Goal: Task Accomplishment & Management: Manage account settings

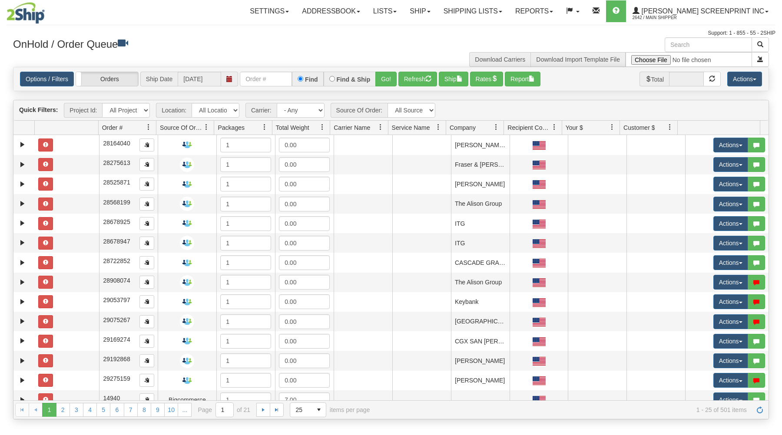
click at [270, 78] on input "text" at bounding box center [266, 79] width 52 height 15
type input "17136"
click at [383, 77] on button "Go!" at bounding box center [385, 79] width 21 height 15
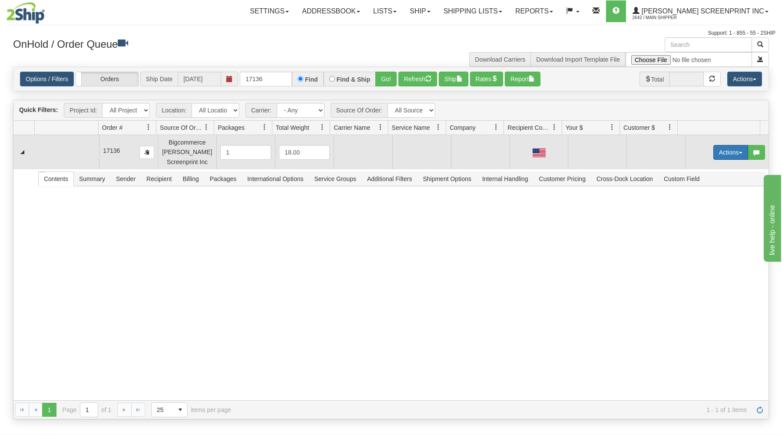
click at [723, 150] on button "Actions" at bounding box center [730, 152] width 35 height 15
click at [706, 169] on link "Open" at bounding box center [713, 168] width 70 height 11
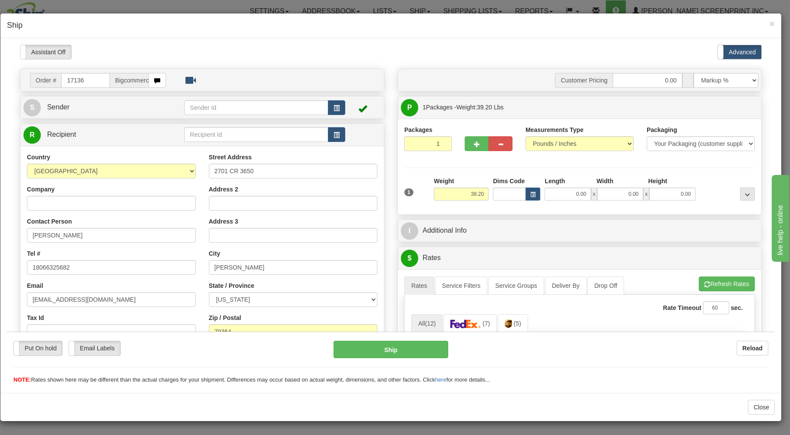
type input "0.00"
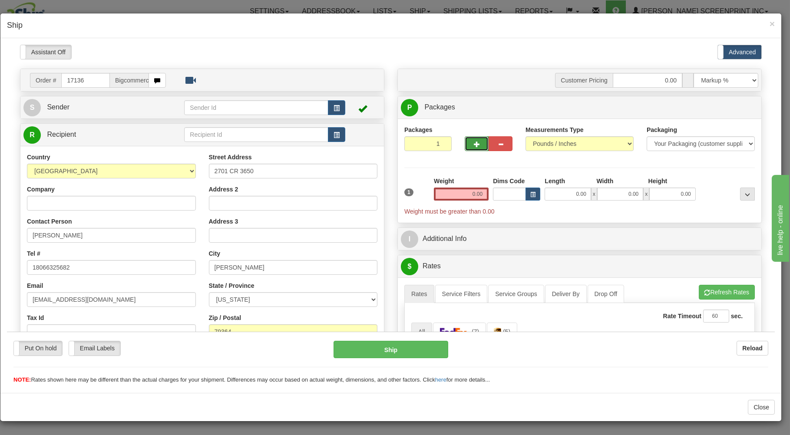
click at [474, 140] on button "button" at bounding box center [477, 143] width 24 height 15
type input "2"
click at [716, 103] on label "Package Level Pack.." at bounding box center [737, 107] width 44 height 13
radio input "true"
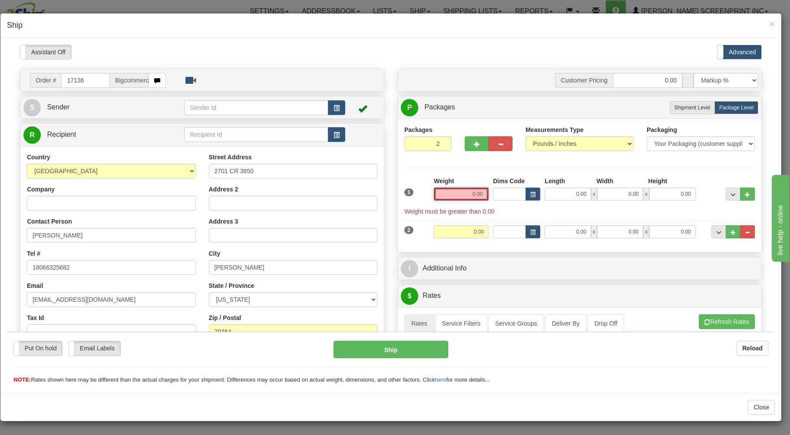
click at [458, 196] on input "0.00" at bounding box center [461, 193] width 55 height 13
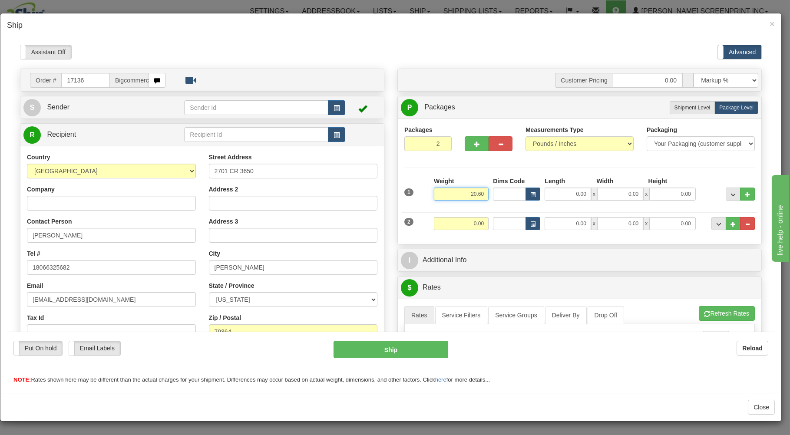
type input "20.60"
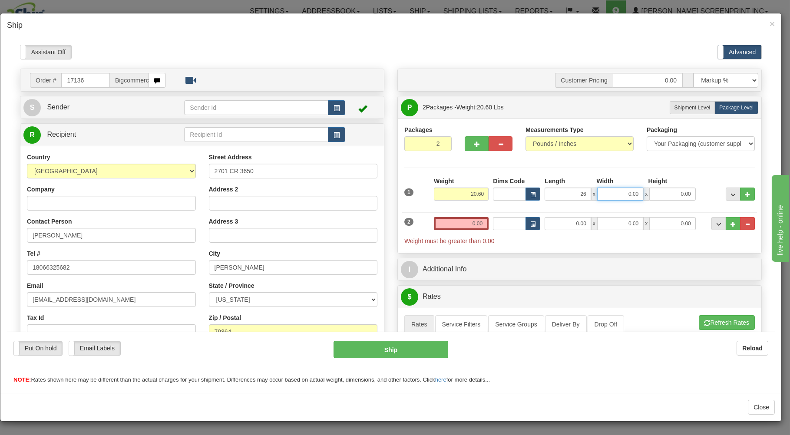
type input "26.00"
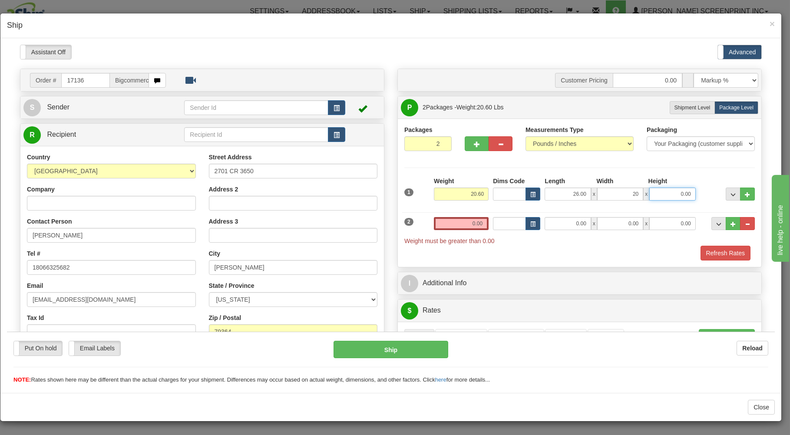
type input "20.00"
type input "7.00"
click at [458, 223] on input "0.00" at bounding box center [461, 223] width 55 height 13
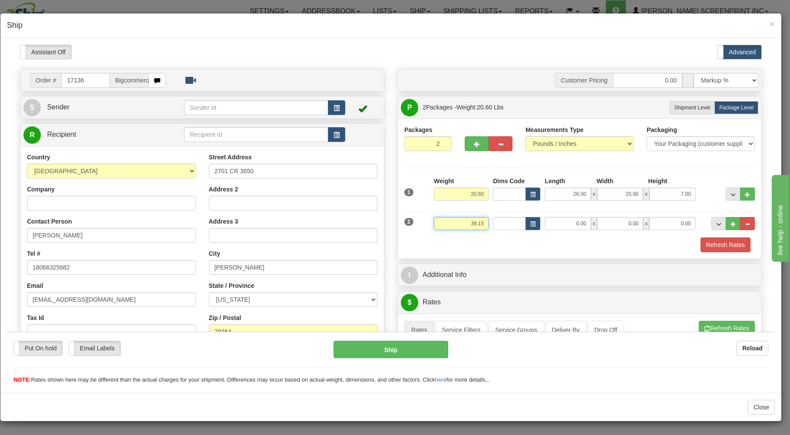
type input "39.15"
type input "38.00"
type input "20.00"
type input "9.00"
click at [452, 249] on div "Refresh Rates" at bounding box center [579, 244] width 355 height 15
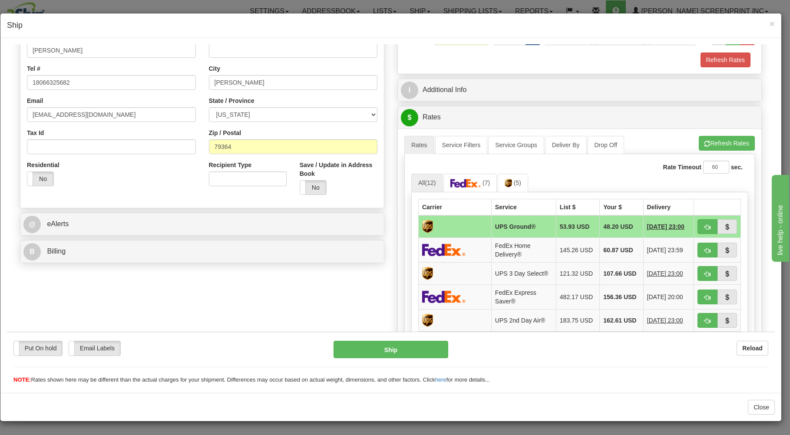
scroll to position [186, 0]
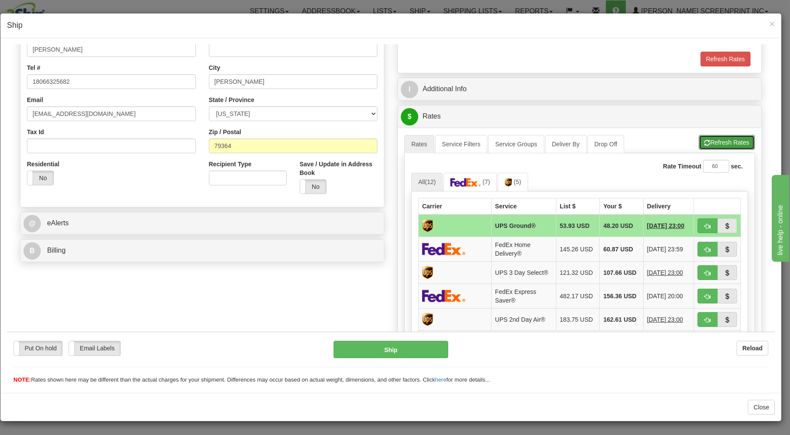
click at [726, 138] on button "Refresh Rates" at bounding box center [727, 142] width 56 height 15
drag, startPoint x: 703, startPoint y: 222, endPoint x: 672, endPoint y: 244, distance: 38.3
click at [703, 222] on button "button" at bounding box center [708, 225] width 20 height 15
type input "03"
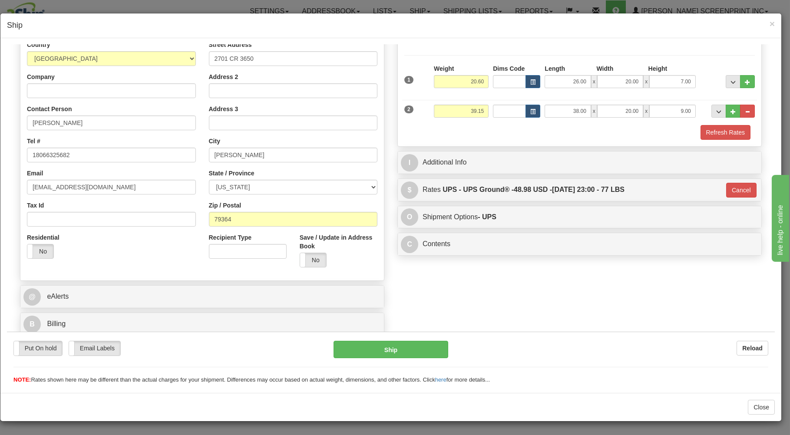
scroll to position [114, 0]
click at [411, 345] on button "Ship" at bounding box center [391, 349] width 115 height 17
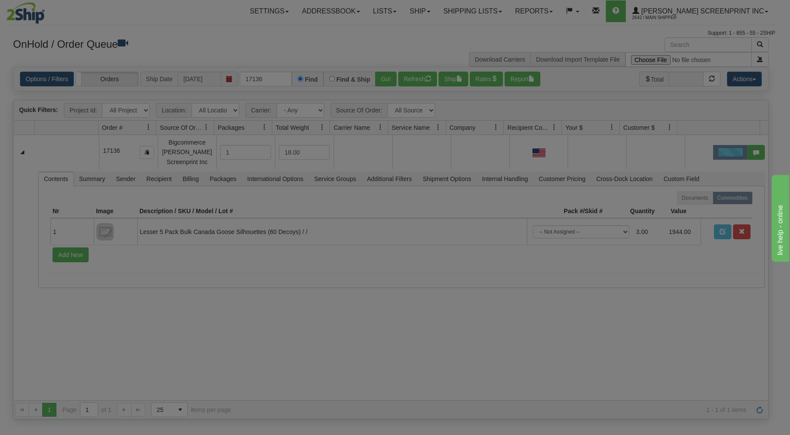
scroll to position [0, 0]
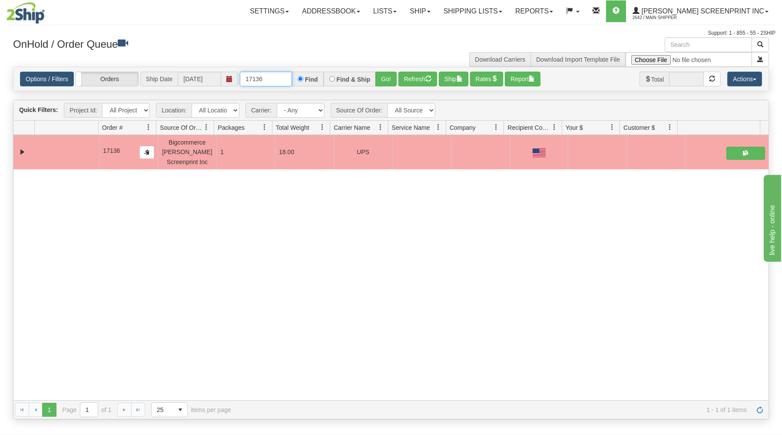
drag, startPoint x: 245, startPoint y: 80, endPoint x: 280, endPoint y: 63, distance: 39.3
click at [291, 73] on input "17136" at bounding box center [266, 79] width 52 height 15
type input "31597839"
click at [379, 76] on button "Go!" at bounding box center [385, 79] width 21 height 15
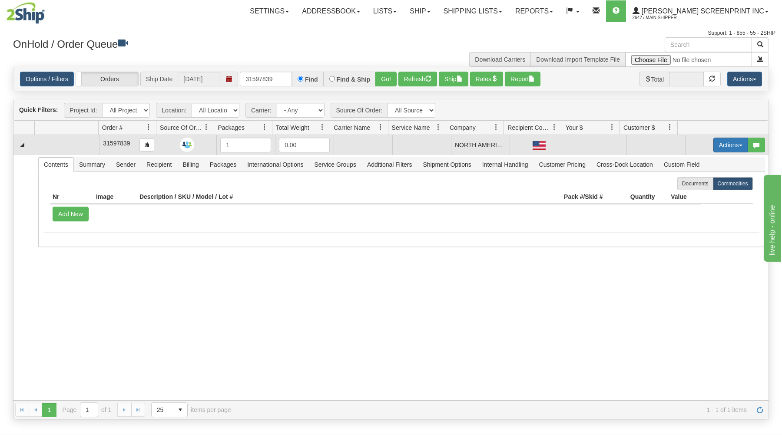
click at [716, 146] on button "Actions" at bounding box center [730, 145] width 35 height 15
click at [710, 162] on link "Open" at bounding box center [713, 161] width 70 height 11
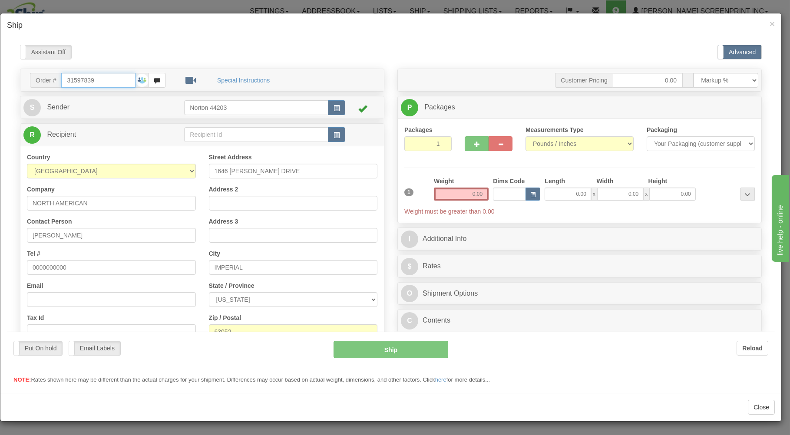
type input "1.10"
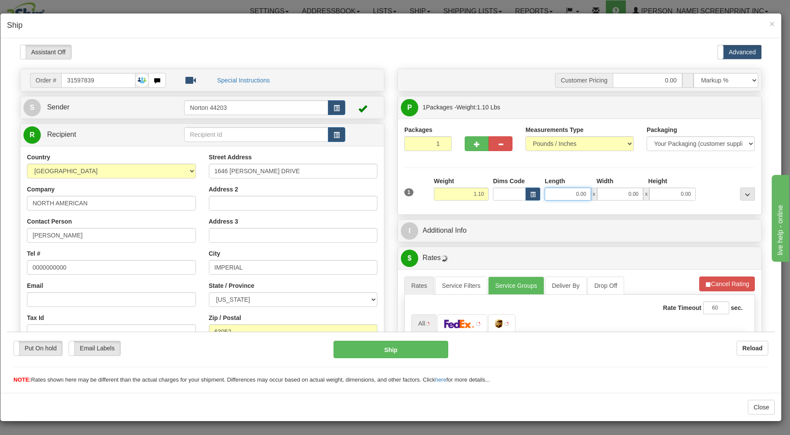
drag, startPoint x: 569, startPoint y: 194, endPoint x: 568, endPoint y: 202, distance: 7.9
click at [568, 198] on input "0.00" at bounding box center [568, 193] width 46 height 13
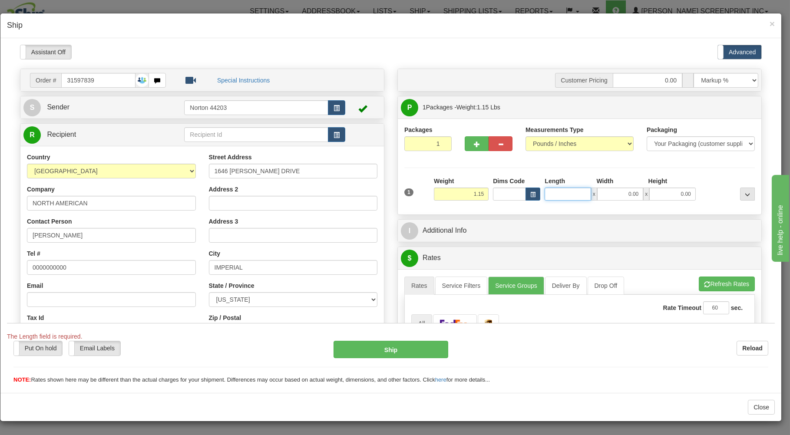
type input "2.15"
type input "25"
type input "1.10"
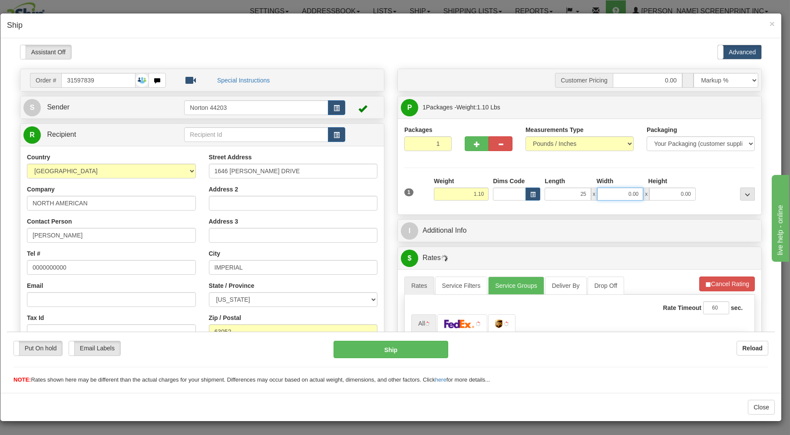
type input "25.00"
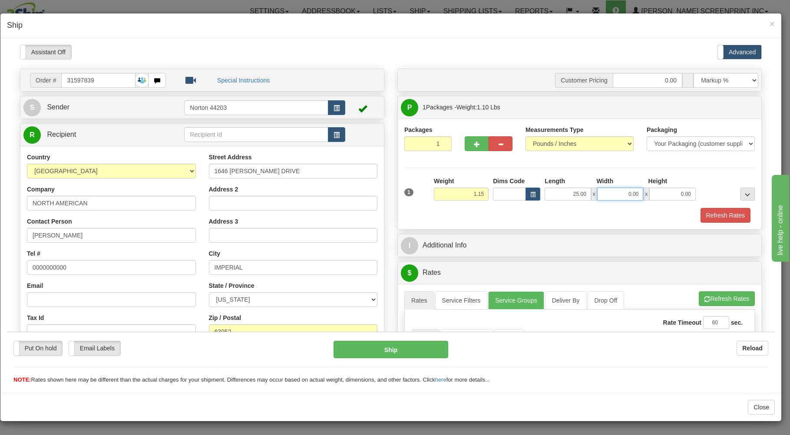
type input "1.20"
type input "16"
type input "1.10"
type input "16.00"
type input "1.00"
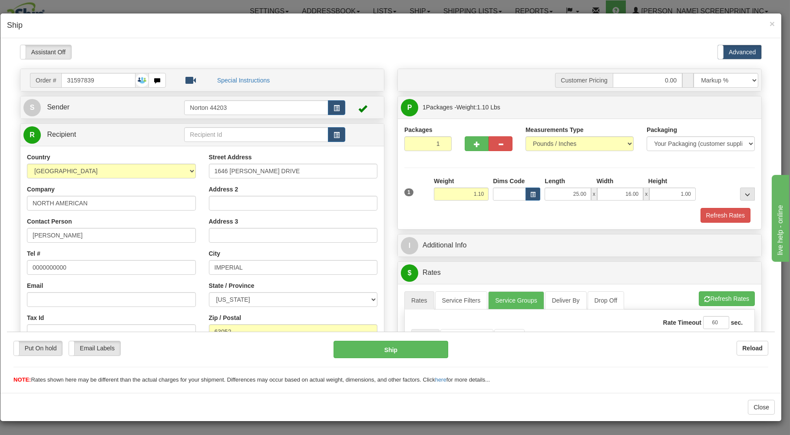
click at [553, 212] on div "Refresh Rates" at bounding box center [579, 215] width 355 height 15
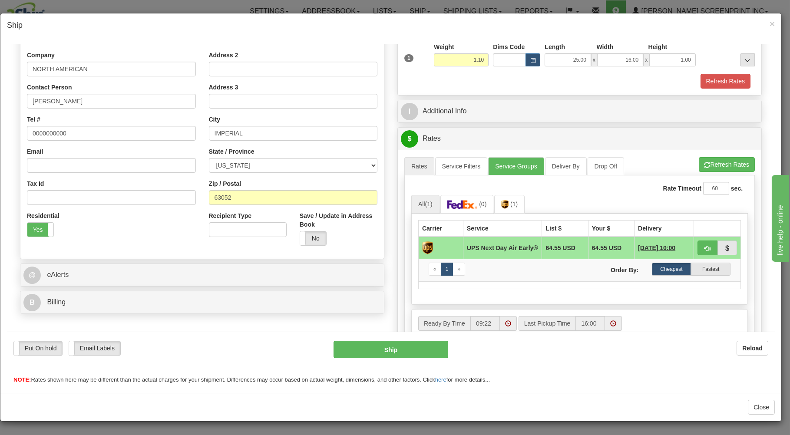
scroll to position [139, 0]
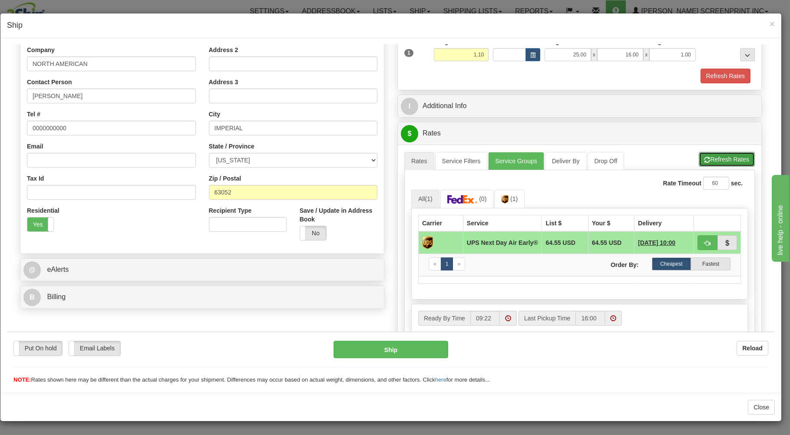
drag, startPoint x: 712, startPoint y: 160, endPoint x: 670, endPoint y: 202, distance: 59.6
click at [713, 162] on button "Refresh Rates" at bounding box center [727, 159] width 56 height 15
click at [705, 242] on span "button" at bounding box center [708, 243] width 6 height 6
type input "14"
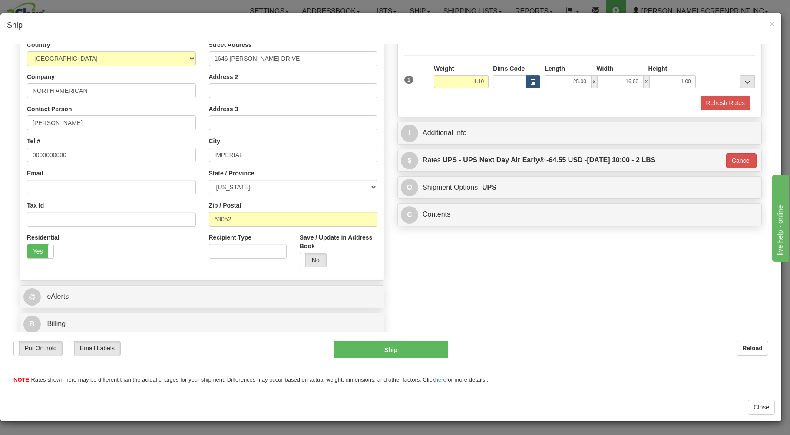
scroll to position [114, 0]
click at [429, 348] on button "Ship" at bounding box center [391, 349] width 115 height 17
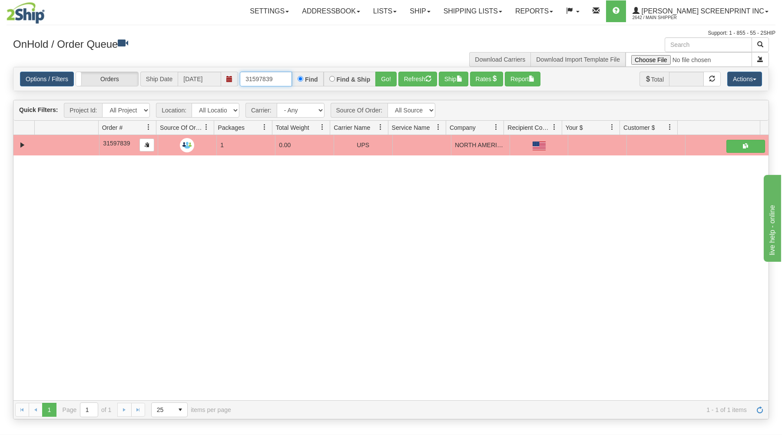
drag, startPoint x: 244, startPoint y: 79, endPoint x: 330, endPoint y: 58, distance: 88.6
click at [329, 60] on div "× Get OnHold Shipments fields - load dt: 274 Get OnHold Shipments fields - tran…" at bounding box center [391, 228] width 769 height 382
drag, startPoint x: 241, startPoint y: 78, endPoint x: 322, endPoint y: 61, distance: 82.7
click at [322, 64] on div "× Get OnHold Shipments fields - load dt: 274 Get OnHold Shipments fields - tran…" at bounding box center [391, 228] width 769 height 382
type input "17147"
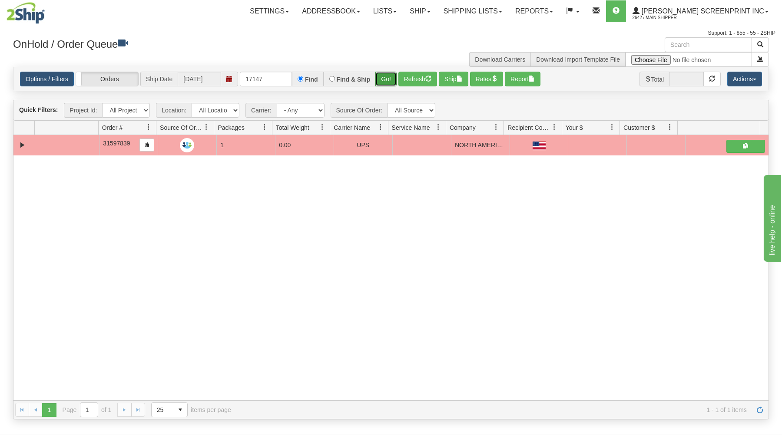
click at [394, 75] on button "Go!" at bounding box center [385, 79] width 21 height 15
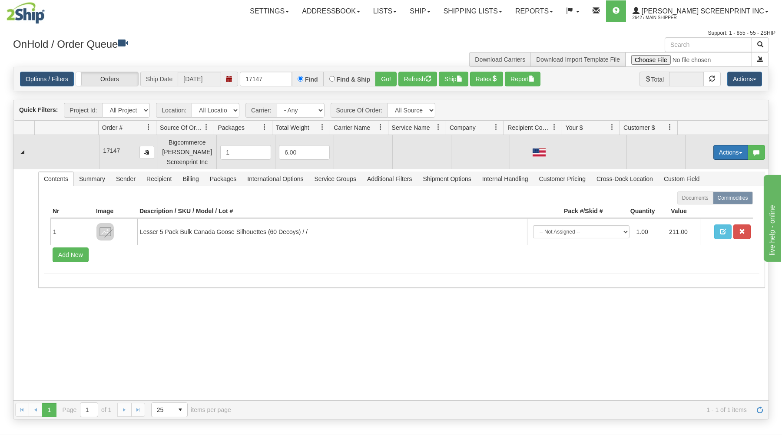
click at [720, 151] on button "Actions" at bounding box center [730, 152] width 35 height 15
click at [712, 169] on link "Open" at bounding box center [713, 168] width 70 height 11
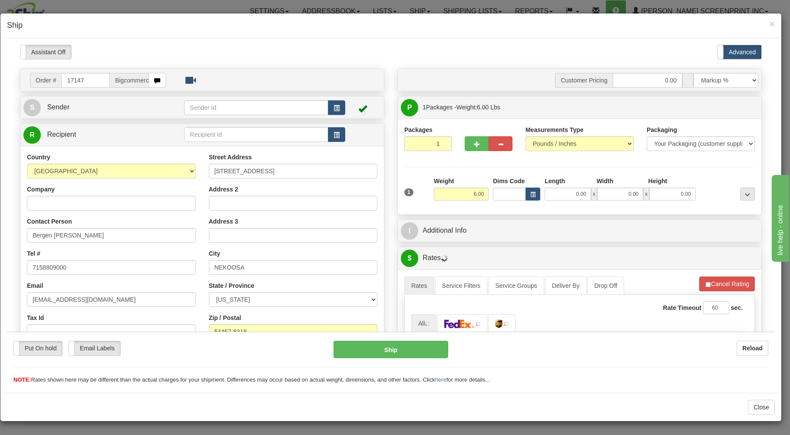
scroll to position [0, 0]
click at [561, 196] on div "Please wait... Attention! Ok Add to Bidding... Preview Custom Documents Preview…" at bounding box center [391, 291] width 768 height 494
click at [561, 196] on input "0.00" at bounding box center [568, 193] width 46 height 13
type input "2"
type input "20.60"
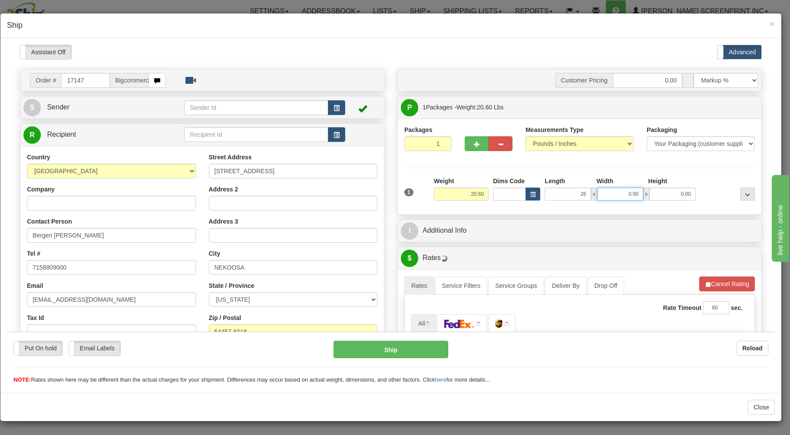
type input "26.00"
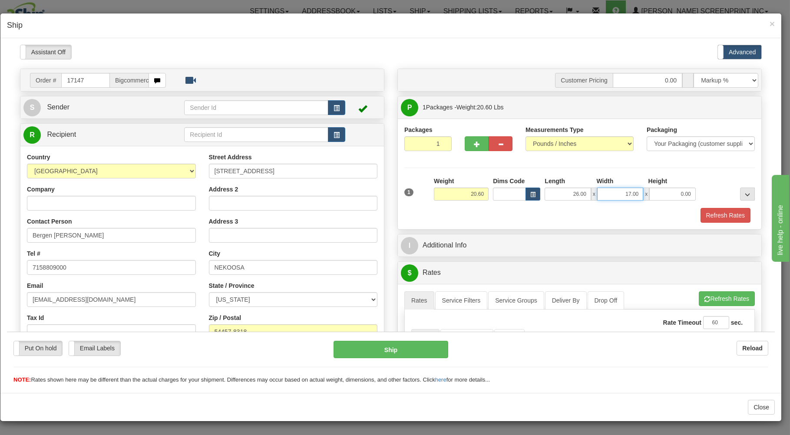
drag, startPoint x: 608, startPoint y: 195, endPoint x: 672, endPoint y: 182, distance: 65.3
click at [644, 187] on input "17.00" at bounding box center [620, 193] width 46 height 13
type input "20"
type input "20.65"
type input "207"
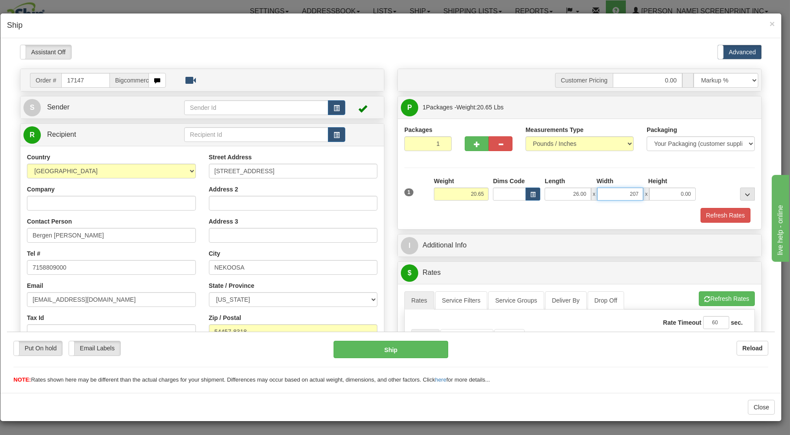
type input "20.60"
type input "20.00"
type input "7.00"
drag, startPoint x: 614, startPoint y: 219, endPoint x: 617, endPoint y: 213, distance: 6.1
click at [615, 217] on div "Refresh Rates" at bounding box center [579, 215] width 355 height 15
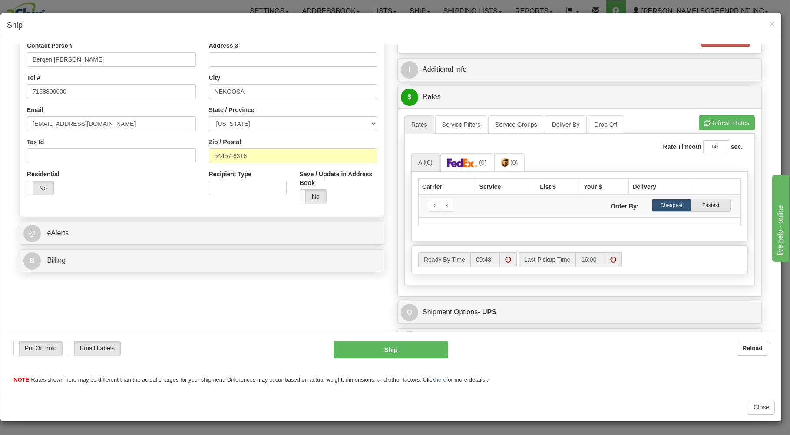
scroll to position [186, 0]
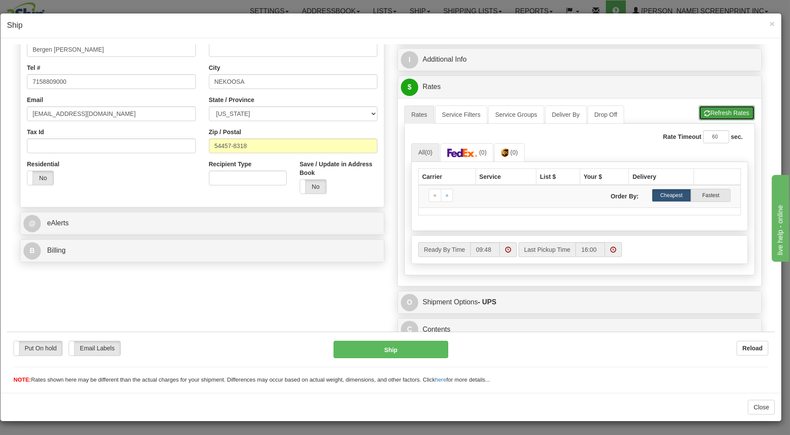
click at [705, 112] on span "button" at bounding box center [708, 113] width 6 height 6
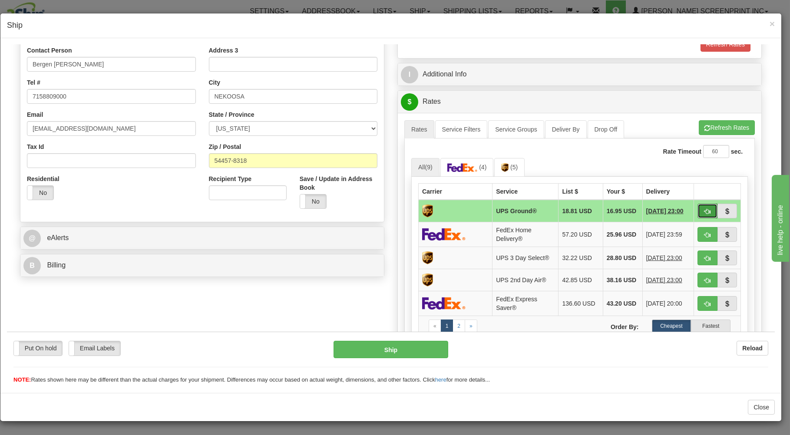
click at [698, 208] on button "button" at bounding box center [708, 210] width 20 height 15
type input "03"
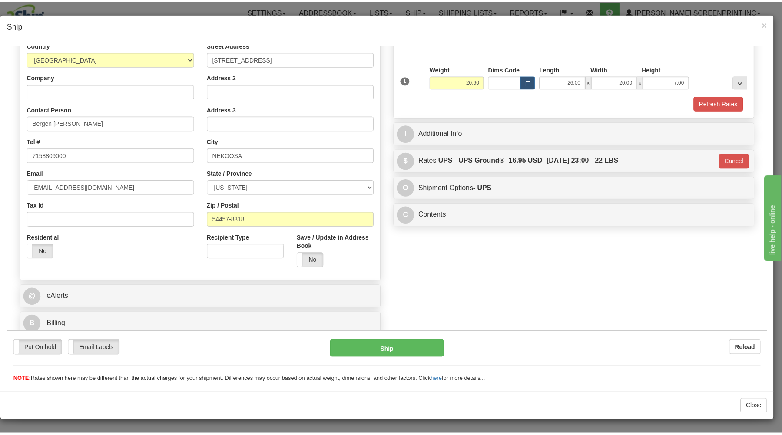
scroll to position [114, 0]
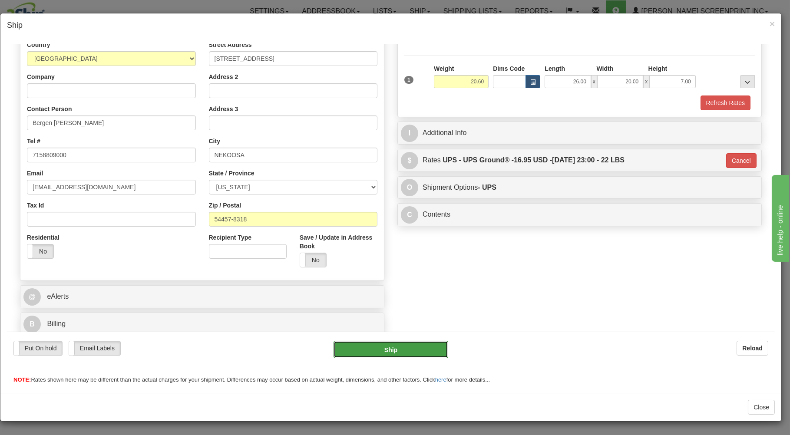
click at [398, 348] on button "Ship" at bounding box center [391, 349] width 115 height 17
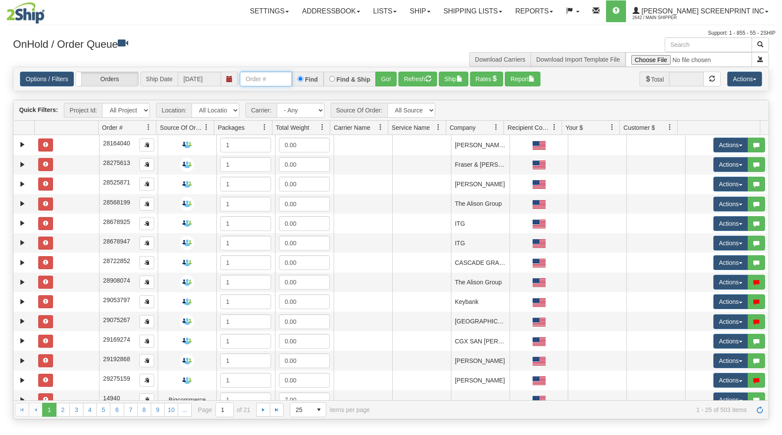
click at [265, 80] on input "text" at bounding box center [266, 79] width 52 height 15
type input "31598328"
click at [392, 76] on button "Go!" at bounding box center [385, 79] width 21 height 15
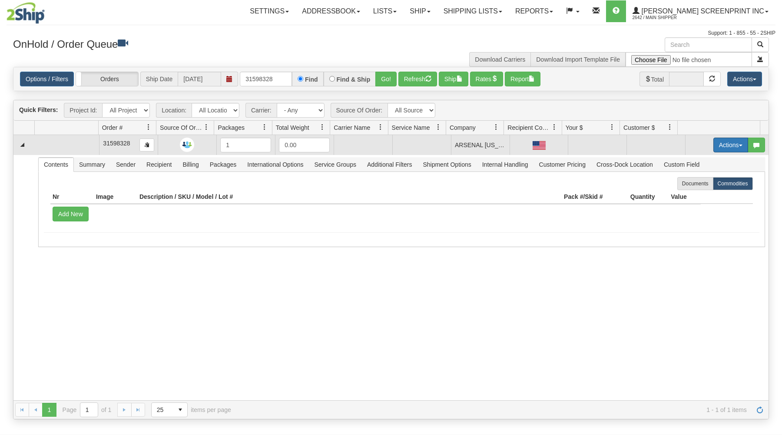
drag, startPoint x: 723, startPoint y: 140, endPoint x: 711, endPoint y: 155, distance: 18.6
click at [723, 141] on button "Actions" at bounding box center [730, 145] width 35 height 15
click at [707, 159] on link "Open" at bounding box center [713, 161] width 70 height 11
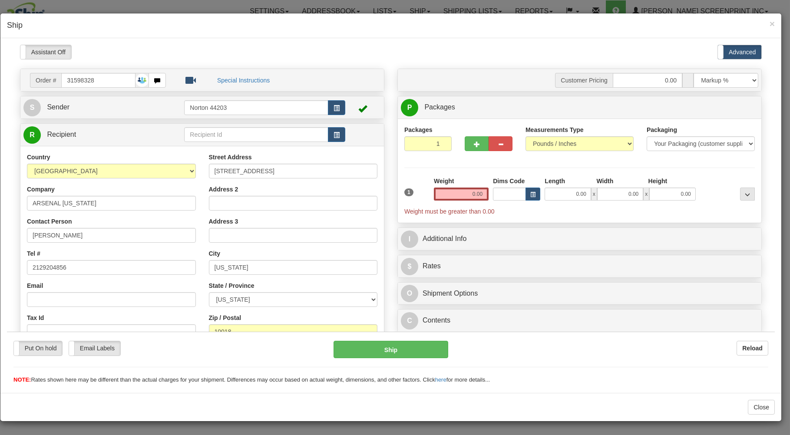
type input "1.25"
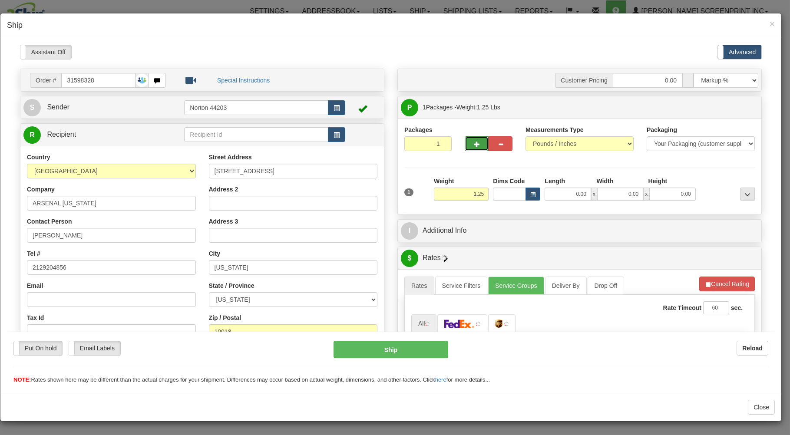
click at [474, 144] on span "button" at bounding box center [477, 144] width 6 height 6
type input "2"
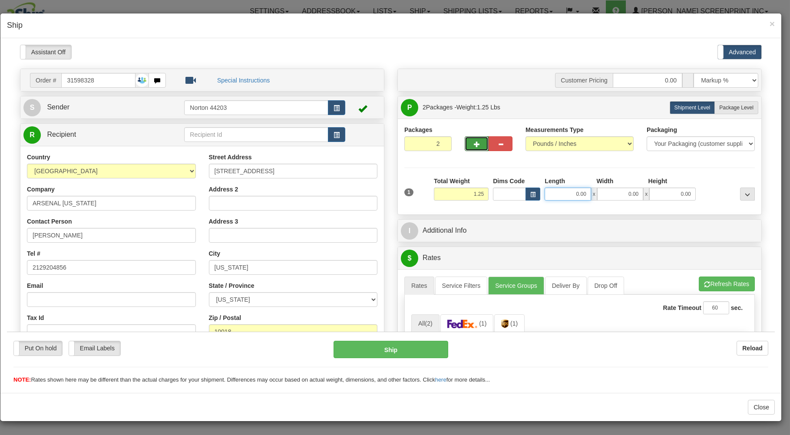
click at [567, 196] on input "0.00" at bounding box center [568, 193] width 46 height 13
type input "1.20"
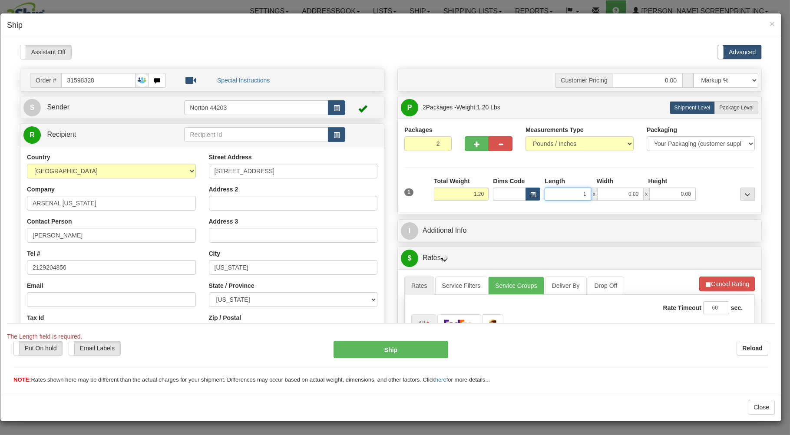
type input "14"
type input "1.25"
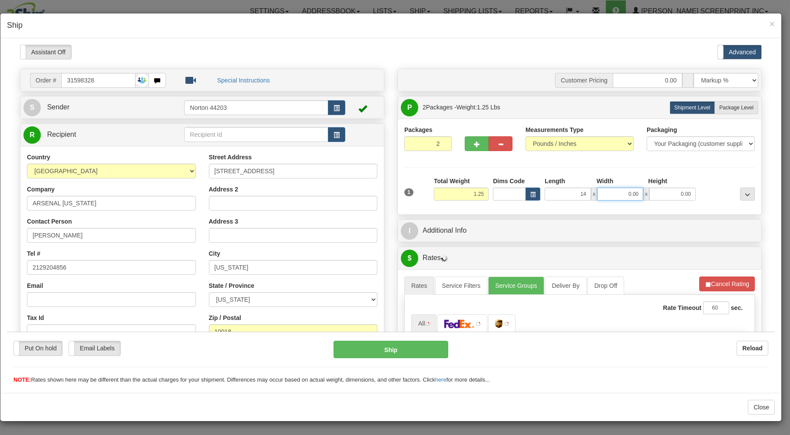
type input "14.00"
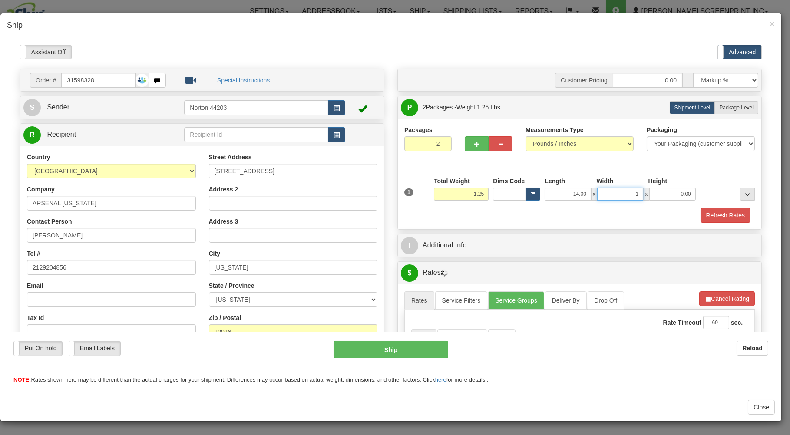
type input "11"
type input "1.25"
type input "11.00"
type input "1.30"
type input "6"
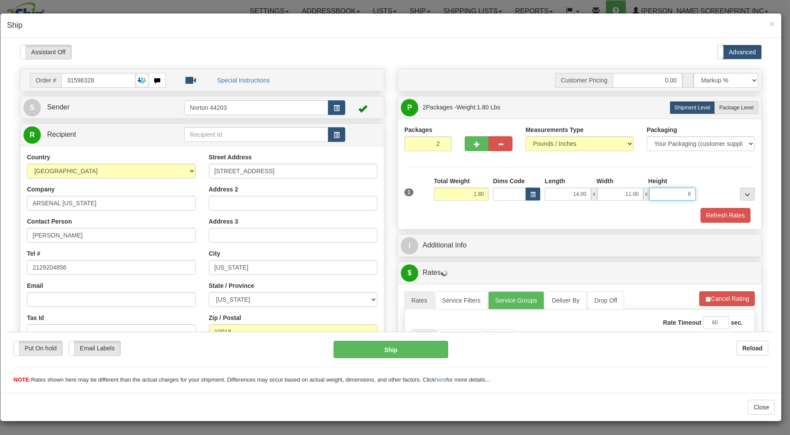
type input "0.00"
type input "6.00"
click at [737, 107] on span "Package Level" at bounding box center [737, 107] width 34 height 6
radio input "true"
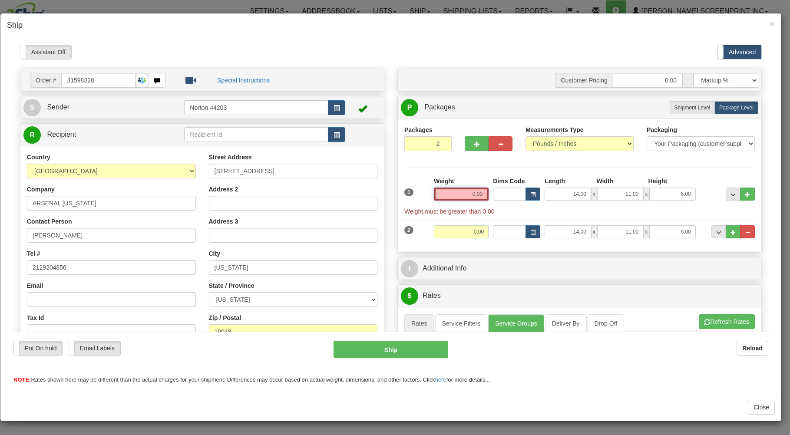
drag, startPoint x: 461, startPoint y: 195, endPoint x: 512, endPoint y: 196, distance: 50.4
click at [489, 196] on input "0.00" at bounding box center [461, 193] width 55 height 13
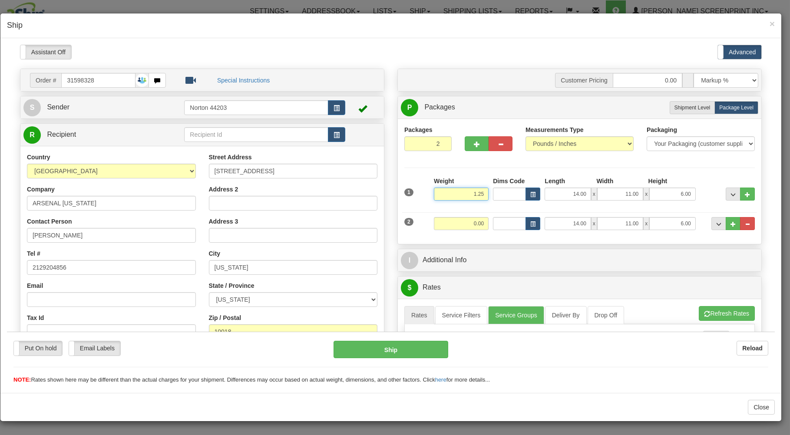
type input "1.25"
click at [458, 224] on input "0.00" at bounding box center [461, 223] width 55 height 13
type input "1.80"
type input "16.00"
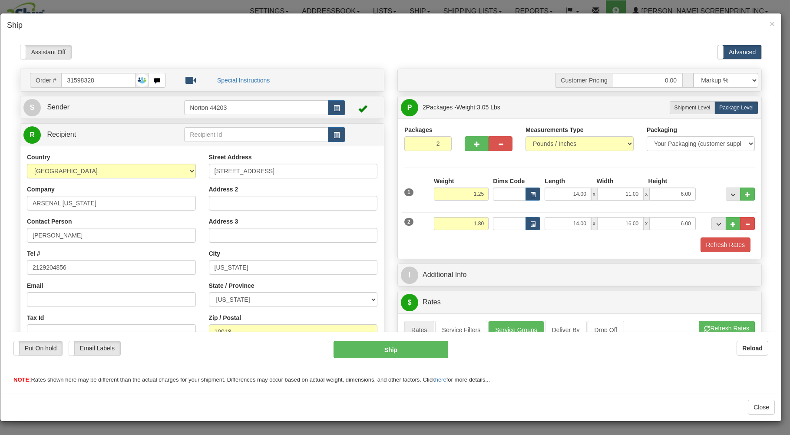
click at [474, 235] on div "Weight 1.80" at bounding box center [461, 227] width 59 height 20
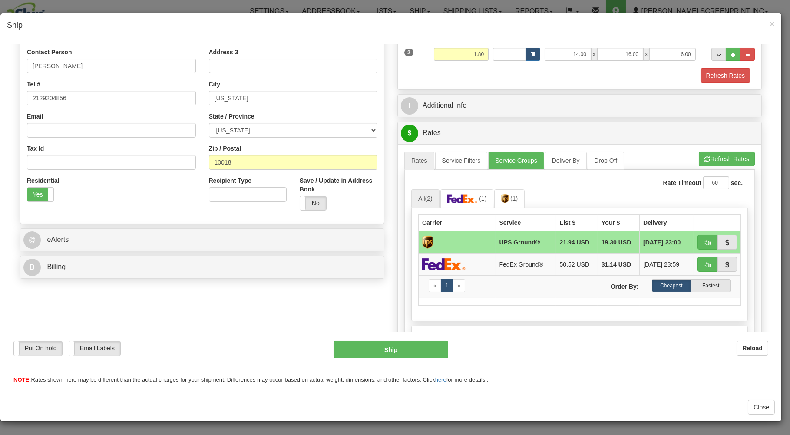
scroll to position [186, 0]
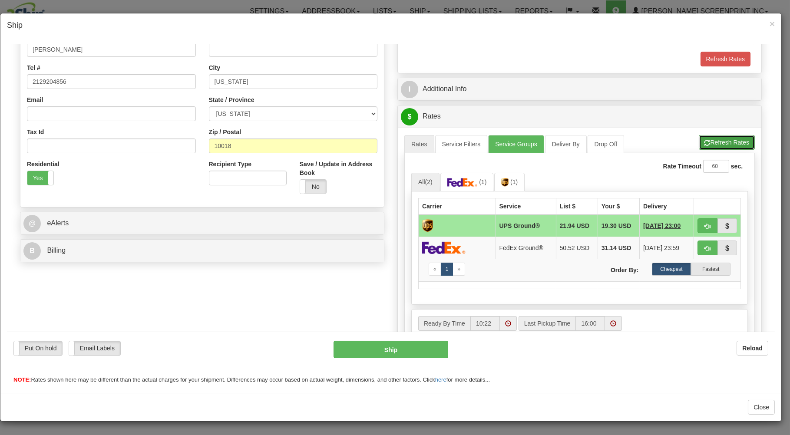
click at [714, 141] on button "Refresh Rates" at bounding box center [727, 142] width 56 height 15
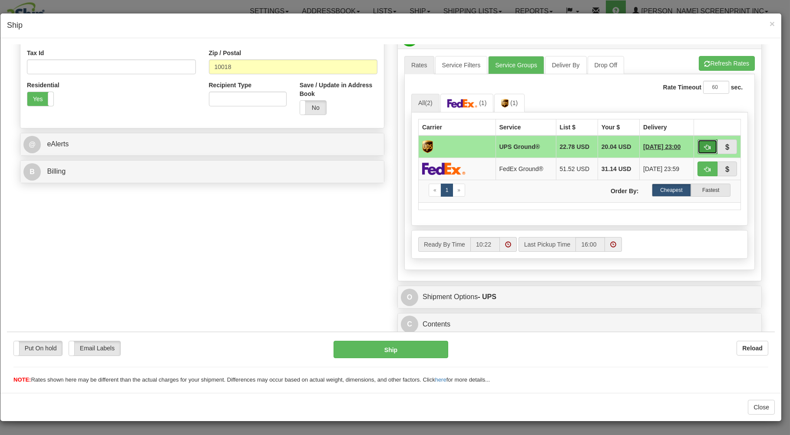
click at [705, 144] on span "button" at bounding box center [708, 147] width 6 height 6
type input "03"
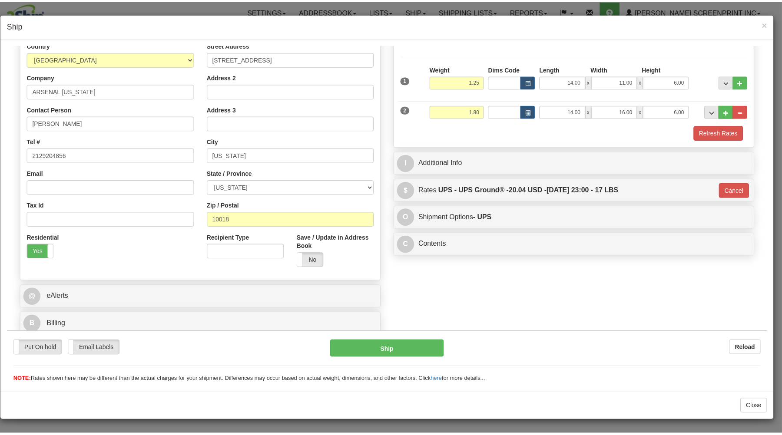
scroll to position [114, 0]
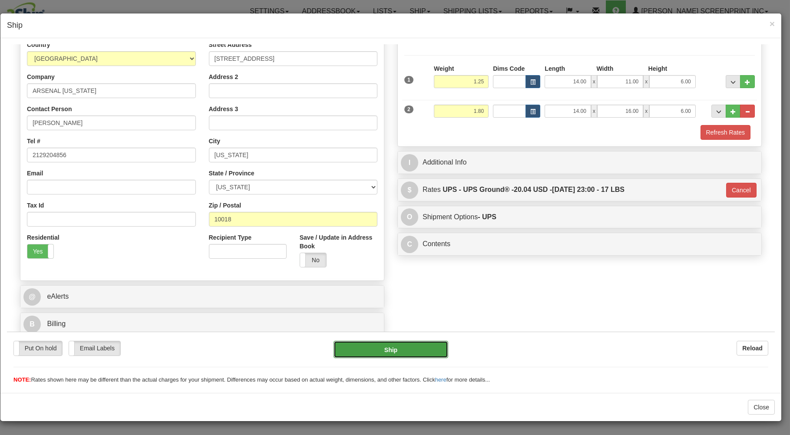
drag, startPoint x: 383, startPoint y: 344, endPoint x: 390, endPoint y: 341, distance: 7.6
click at [390, 341] on button "Ship" at bounding box center [391, 349] width 115 height 17
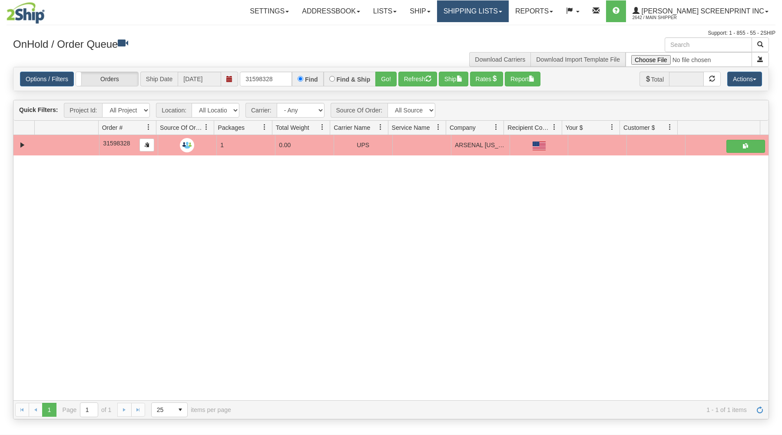
click at [495, 5] on link "Shipping lists" at bounding box center [473, 11] width 72 height 22
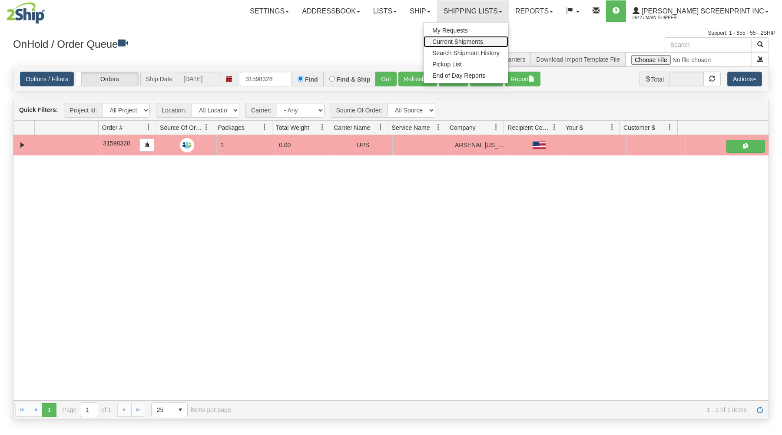
click at [492, 38] on link "Current Shipments" at bounding box center [466, 41] width 85 height 11
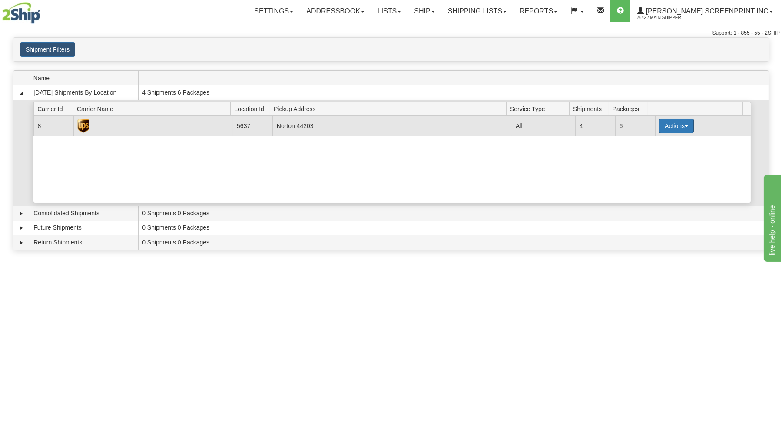
click at [683, 122] on button "Actions" at bounding box center [676, 126] width 35 height 15
click at [661, 142] on link "Details" at bounding box center [659, 142] width 70 height 11
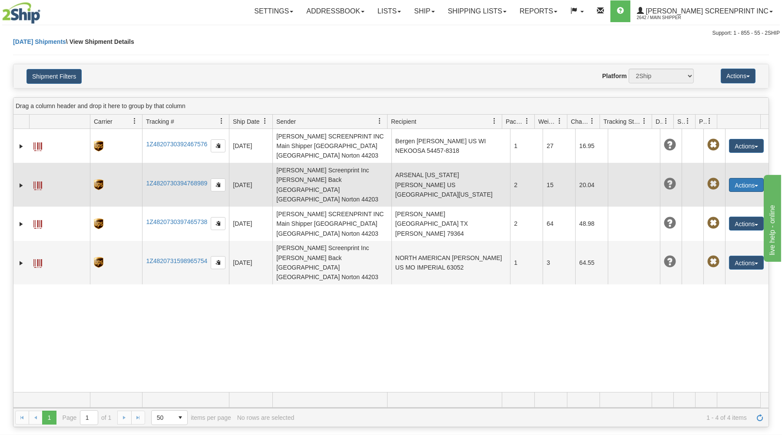
click at [733, 178] on button "Actions" at bounding box center [746, 185] width 35 height 14
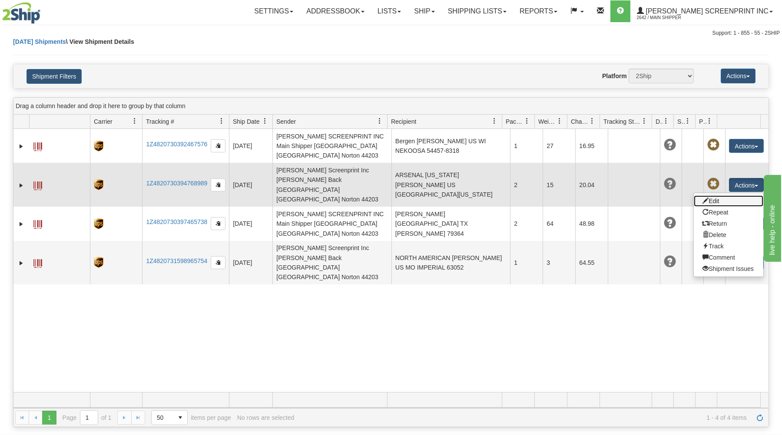
click at [728, 196] on link "Edit" at bounding box center [729, 201] width 70 height 11
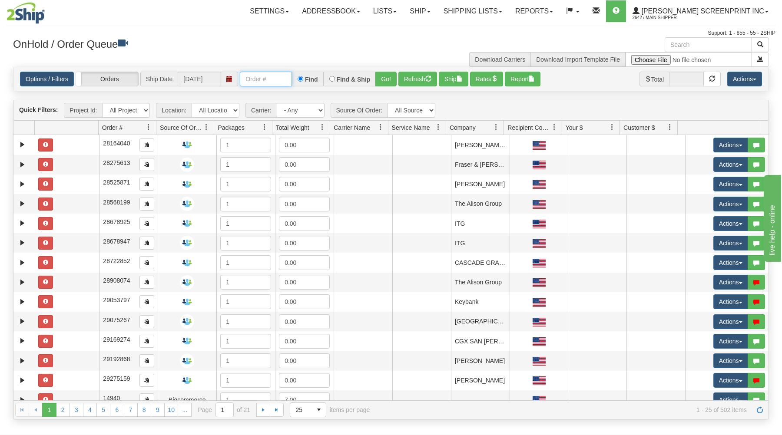
click at [273, 82] on input "text" at bounding box center [266, 79] width 52 height 15
type input "17148"
click at [385, 80] on button "Go!" at bounding box center [385, 79] width 21 height 15
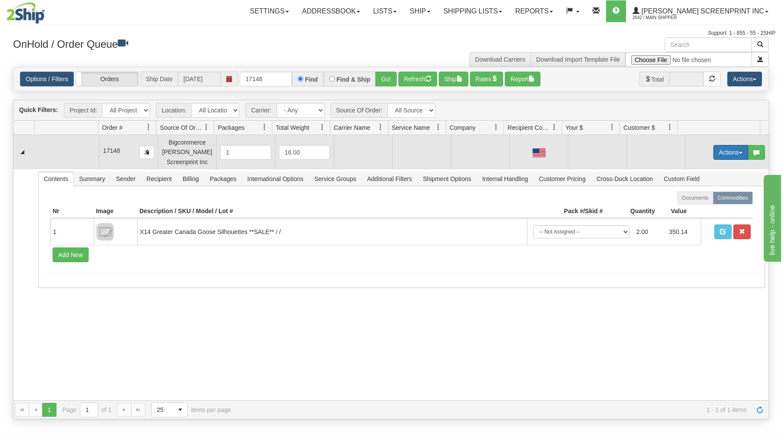
click at [729, 150] on button "Actions" at bounding box center [730, 152] width 35 height 15
click at [694, 167] on span "Open" at bounding box center [697, 169] width 21 height 7
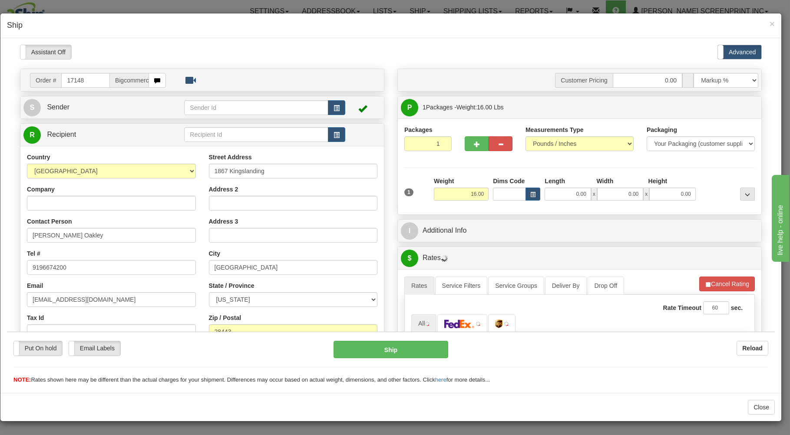
type input "11.85"
click at [561, 195] on input "0.00" at bounding box center [568, 193] width 46 height 13
type input "29.00"
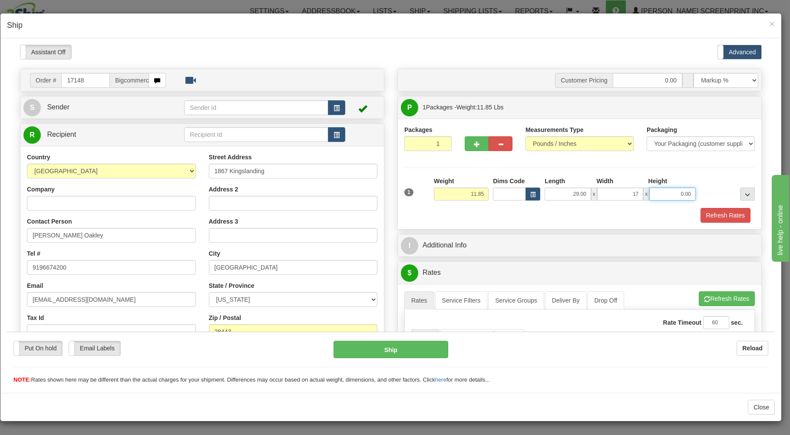
type input "17.00"
type input "7.00"
click at [524, 212] on div "Refresh Rates" at bounding box center [579, 215] width 355 height 15
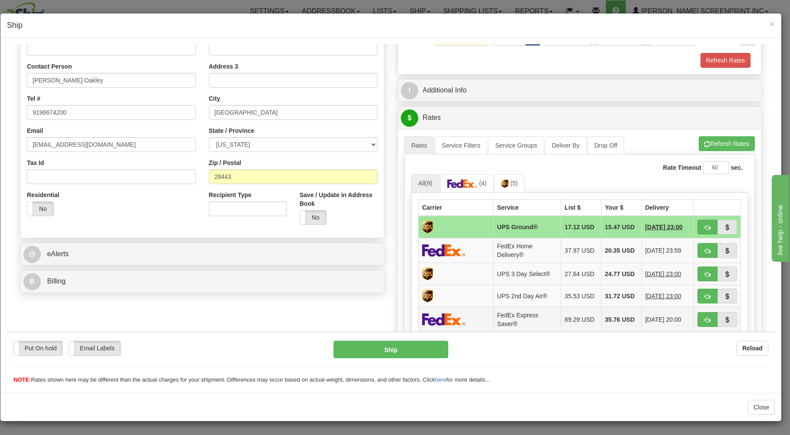
scroll to position [279, 0]
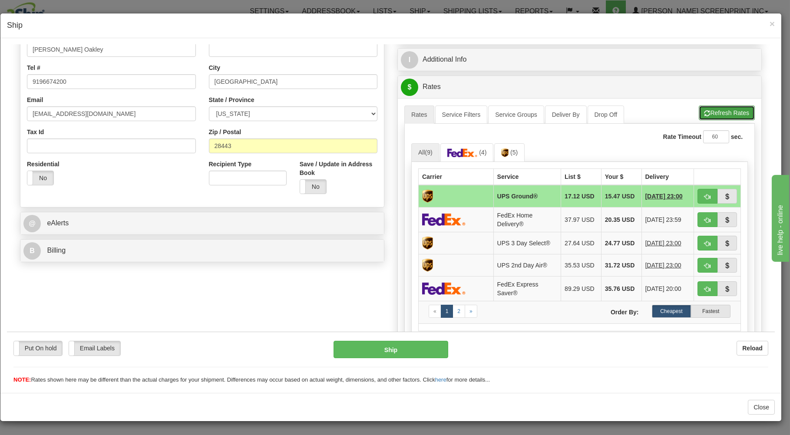
click at [712, 109] on button "Refresh Rates" at bounding box center [727, 112] width 56 height 15
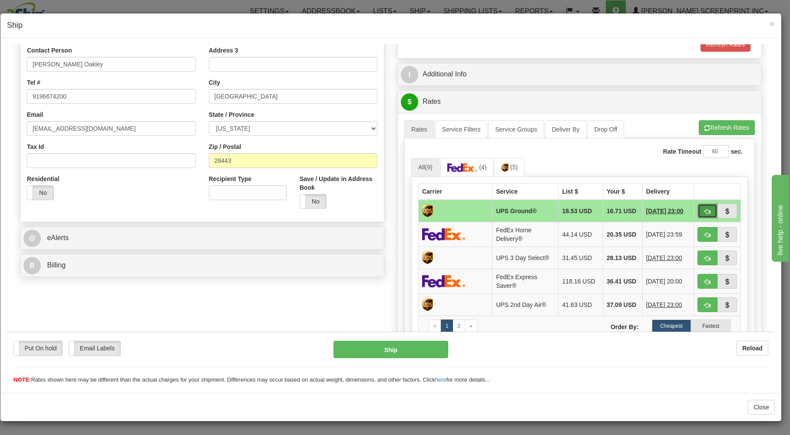
click at [700, 208] on button "button" at bounding box center [708, 210] width 20 height 15
type input "03"
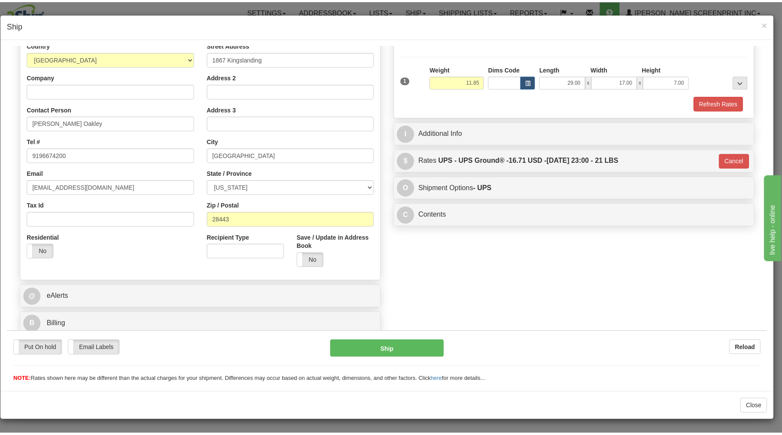
scroll to position [114, 0]
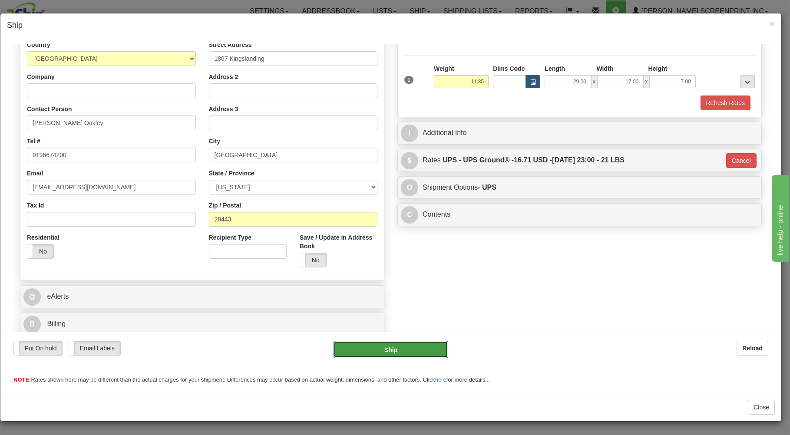
click at [345, 344] on button "Ship" at bounding box center [391, 349] width 115 height 17
